Goal: Transaction & Acquisition: Purchase product/service

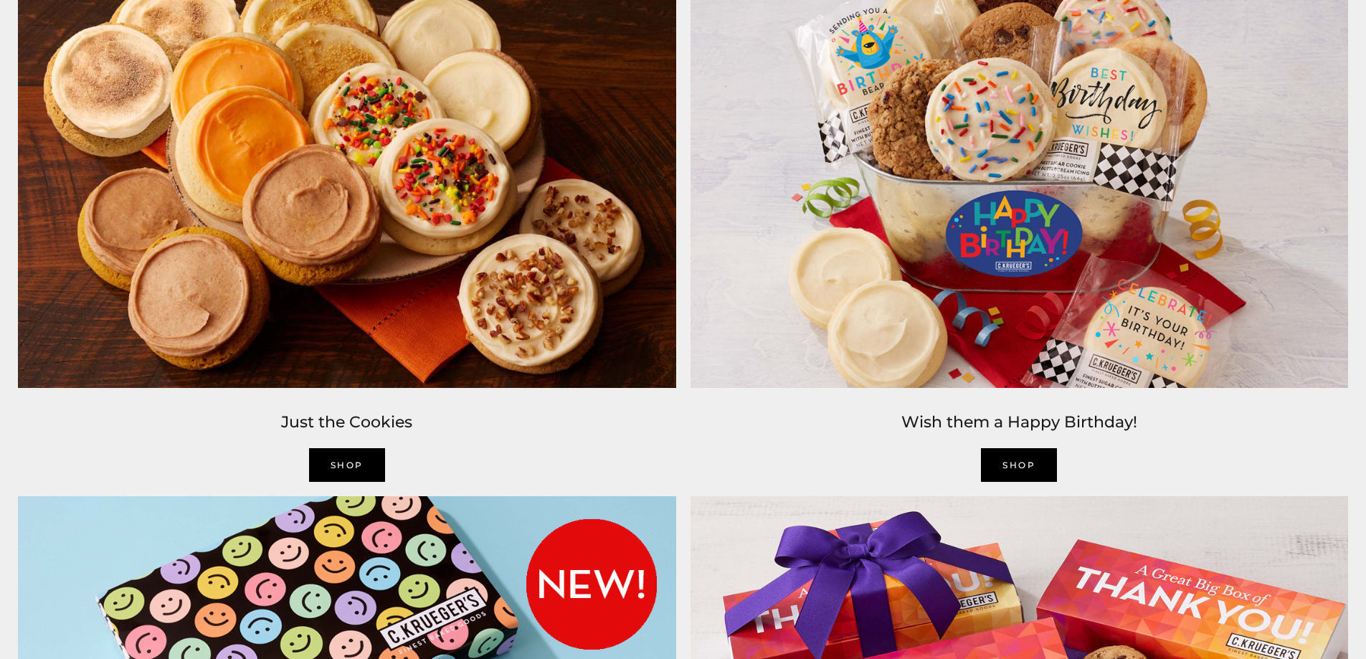
scroll to position [2008, 0]
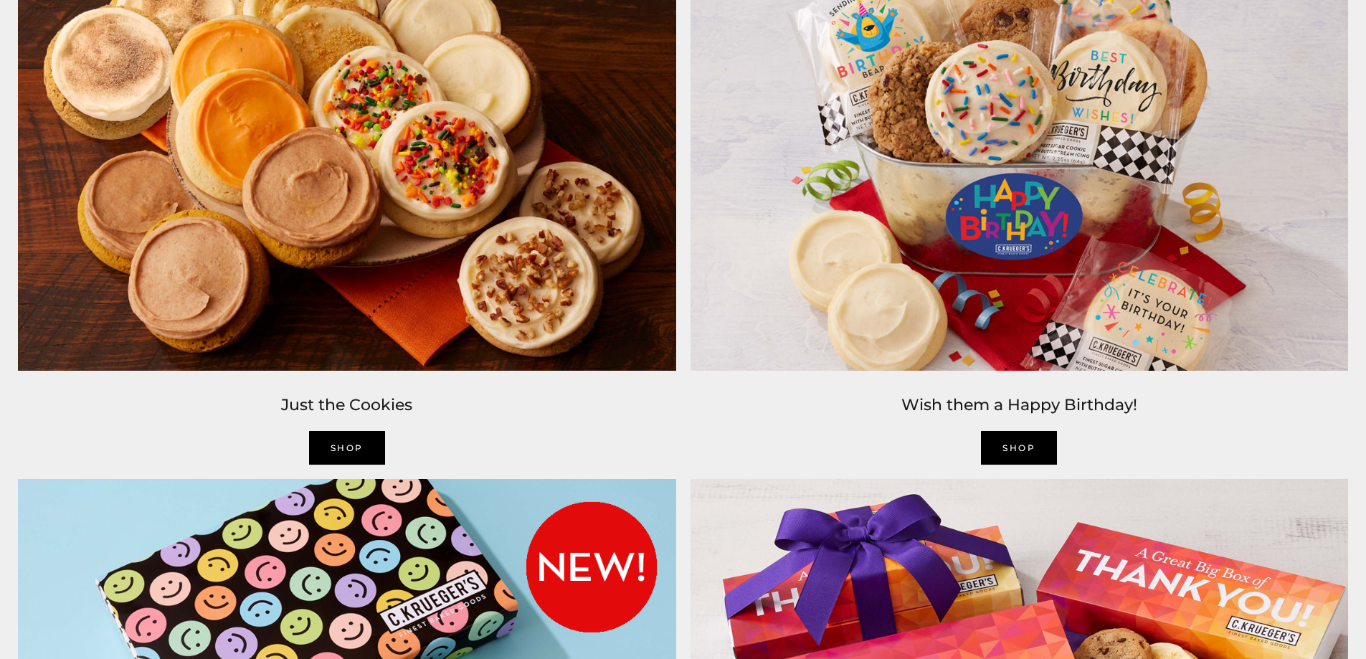
click at [343, 447] on link "SHOP" at bounding box center [347, 448] width 76 height 34
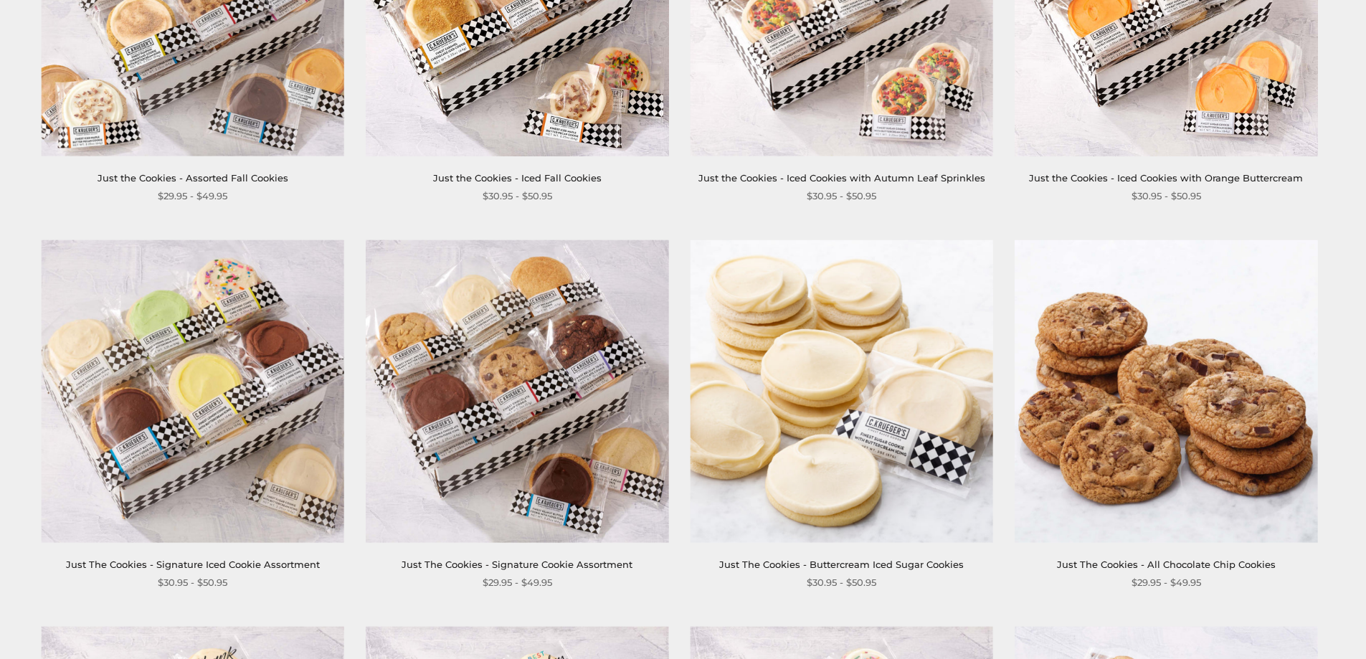
scroll to position [359, 0]
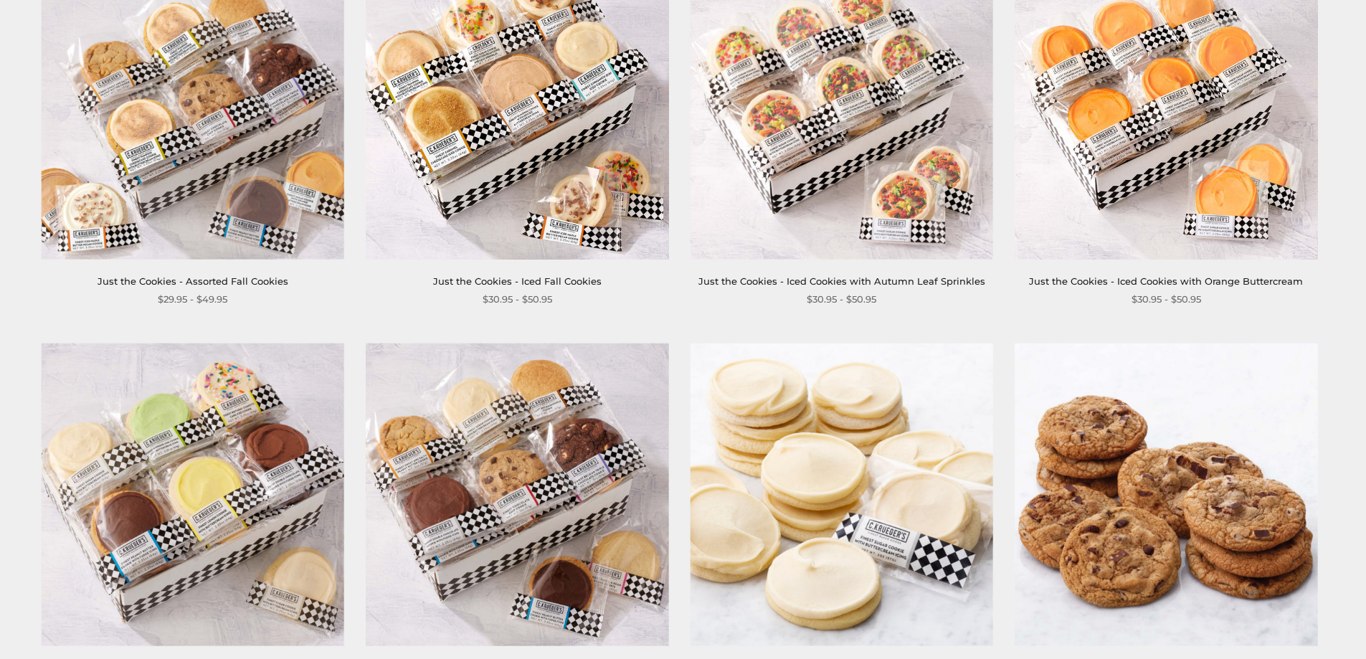
click at [216, 251] on img at bounding box center [193, 107] width 303 height 303
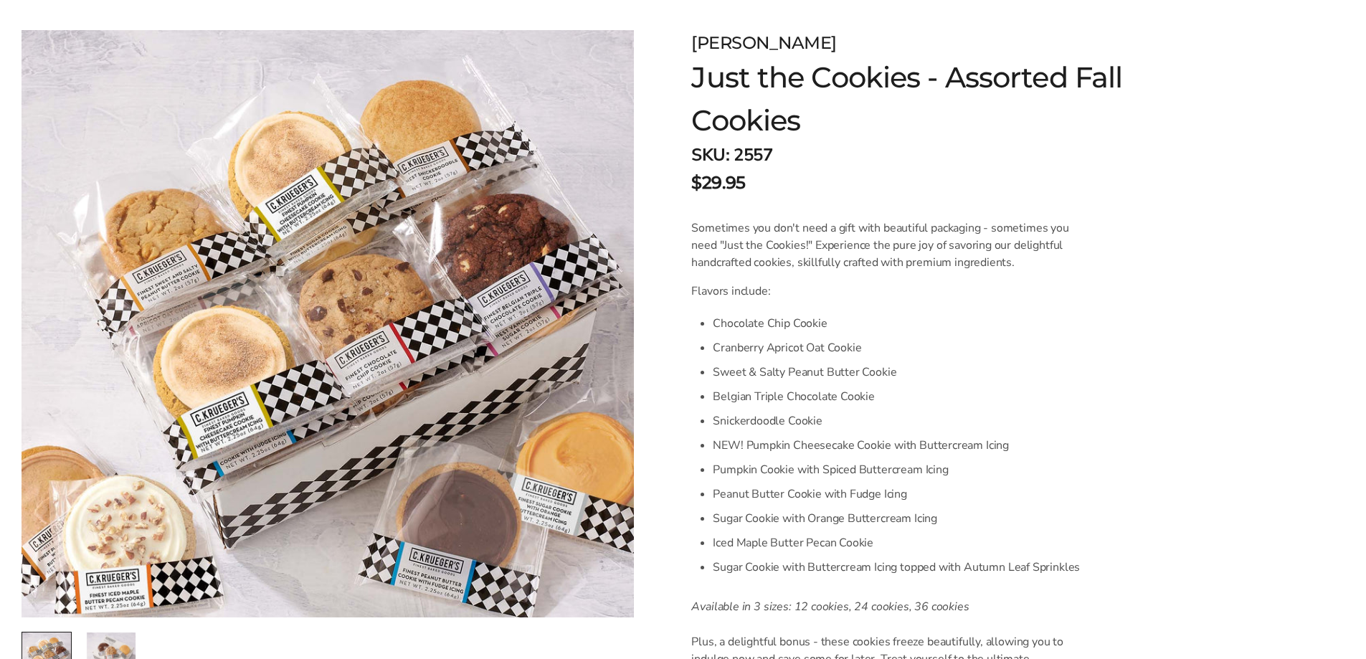
scroll to position [430, 0]
